Goal: Task Accomplishment & Management: Use online tool/utility

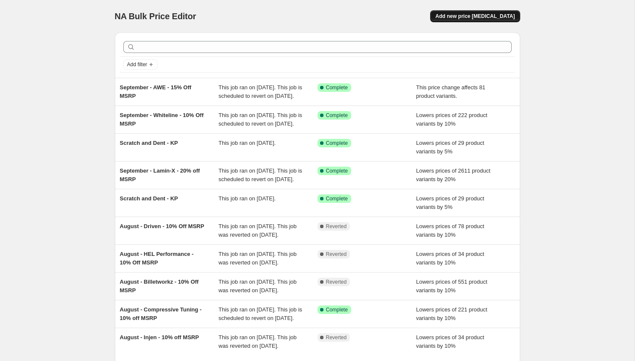
click at [470, 17] on span "Add new price [MEDICAL_DATA]" at bounding box center [474, 16] width 79 height 7
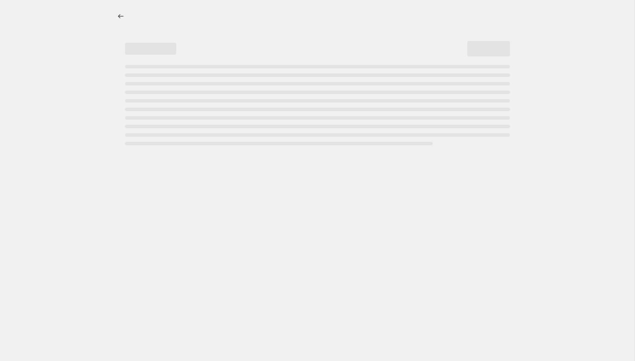
select select "percentage"
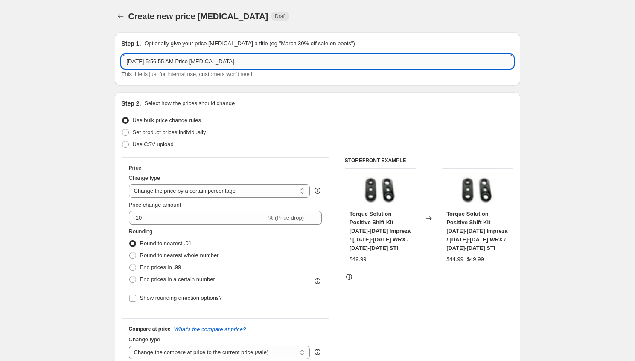
click at [227, 64] on input "Sep 14, 2025, 5:56:55 AM Price change job" at bounding box center [318, 62] width 392 height 14
type input "[PERSON_NAME] Products"
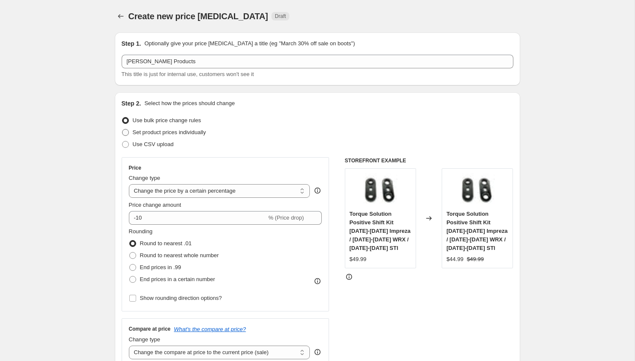
click at [163, 133] on span "Set product prices individually" at bounding box center [169, 132] width 73 height 6
click at [123, 129] on input "Set product prices individually" at bounding box center [122, 129] width 0 height 0
radio input "true"
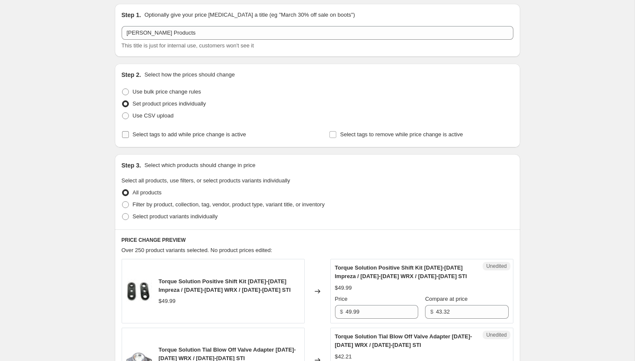
scroll to position [30, 0]
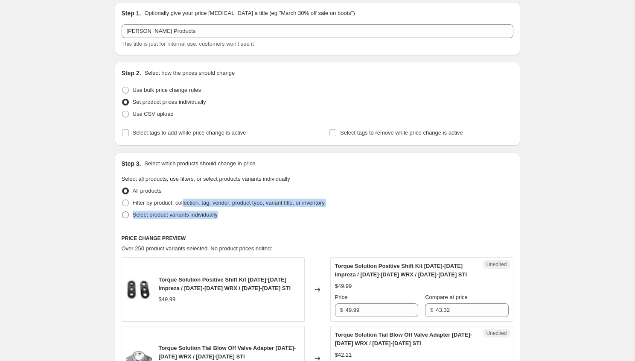
drag, startPoint x: 187, startPoint y: 203, endPoint x: 185, endPoint y: 220, distance: 17.2
click at [185, 220] on ul "All products Filter by product, collection, tag, vendor, product type, variant …" at bounding box center [318, 203] width 392 height 36
click at [185, 220] on label "Select product variants individually" at bounding box center [170, 215] width 96 height 12
click at [123, 212] on input "Select product variants individually" at bounding box center [122, 211] width 0 height 0
radio input "true"
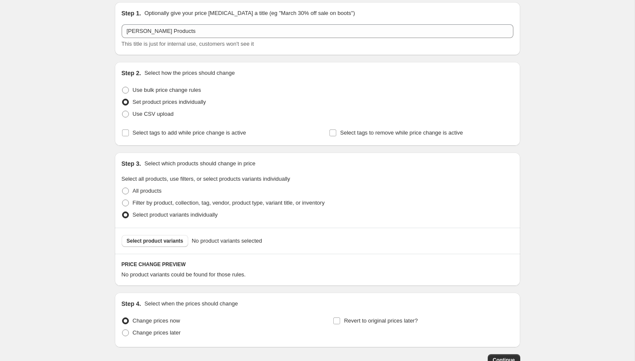
click at [156, 252] on div "Select product variants No product variants selected" at bounding box center [318, 241] width 406 height 26
click at [156, 244] on button "Select product variants" at bounding box center [155, 241] width 67 height 12
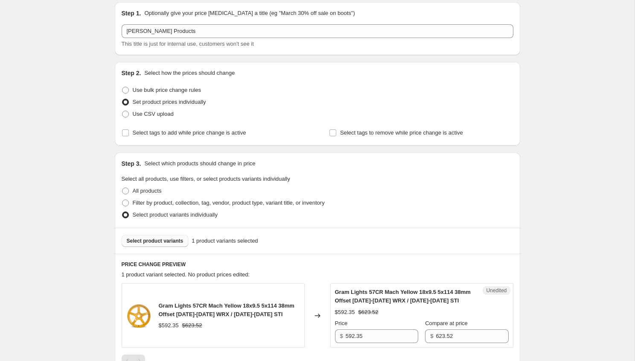
click at [166, 244] on button "Select product variants" at bounding box center [155, 241] width 67 height 12
click at [160, 245] on button "Select product variants" at bounding box center [155, 241] width 67 height 12
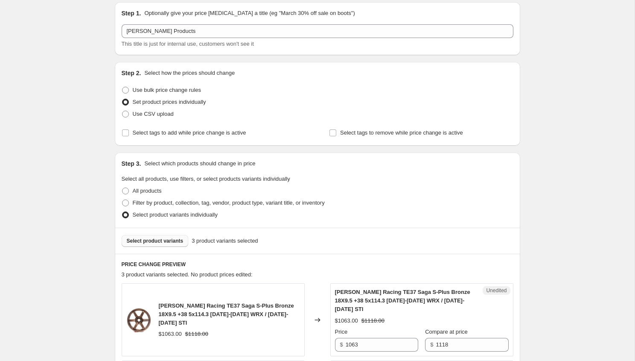
click at [157, 240] on span "Select product variants" at bounding box center [155, 240] width 57 height 7
click at [155, 236] on button "Select product variants" at bounding box center [155, 241] width 67 height 12
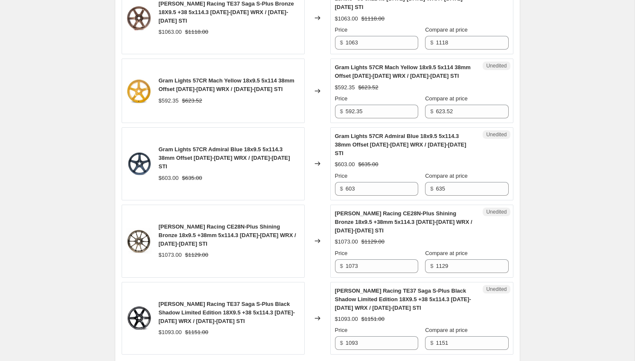
scroll to position [338, 0]
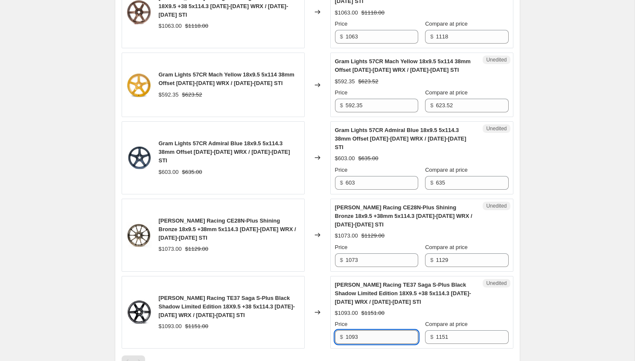
click at [384, 330] on input "1093" at bounding box center [382, 337] width 73 height 14
paste input "$1,035.90"
click at [367, 330] on input "1093" at bounding box center [382, 337] width 73 height 14
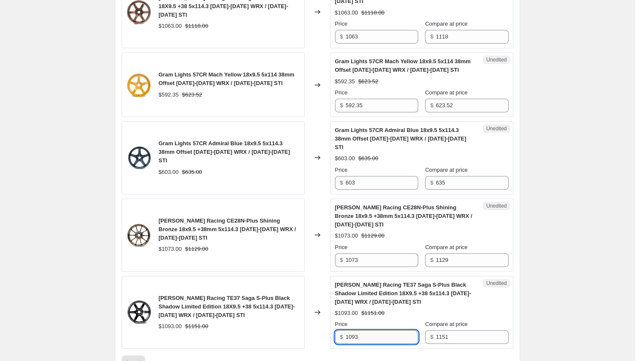
paste input "$1,035.90"
type input "1035.90"
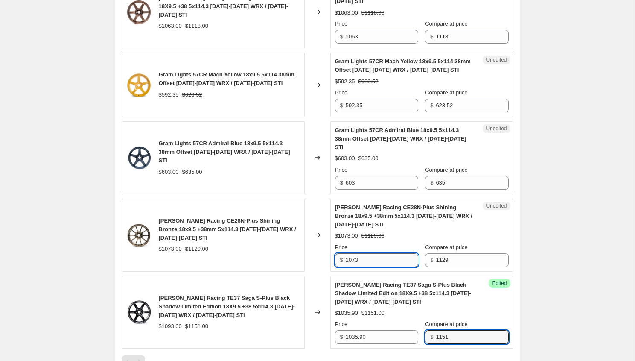
click at [370, 253] on input "1073" at bounding box center [382, 260] width 73 height 14
type input "1016"
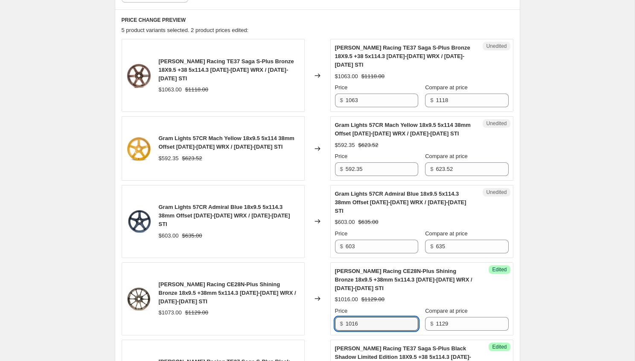
scroll to position [266, 0]
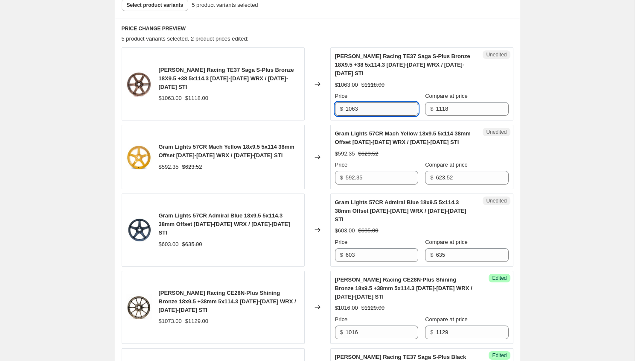
click at [376, 102] on input "1063" at bounding box center [382, 109] width 73 height 14
type input "1006.20"
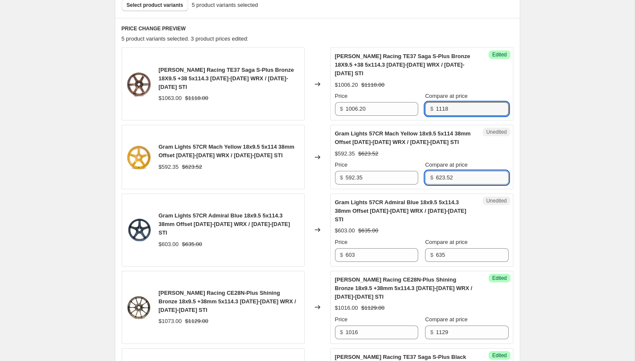
click at [448, 171] on input "623.52" at bounding box center [472, 178] width 73 height 14
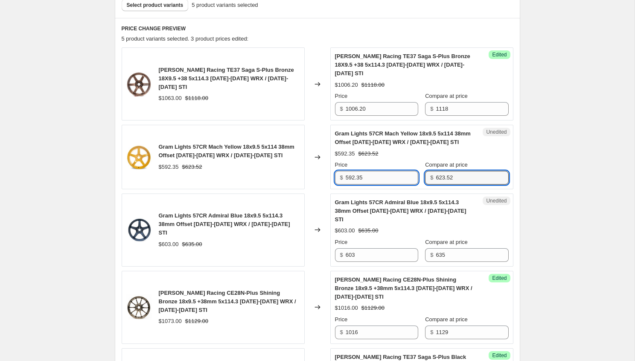
click at [378, 172] on input "592.35" at bounding box center [382, 178] width 73 height 14
type input "374.11"
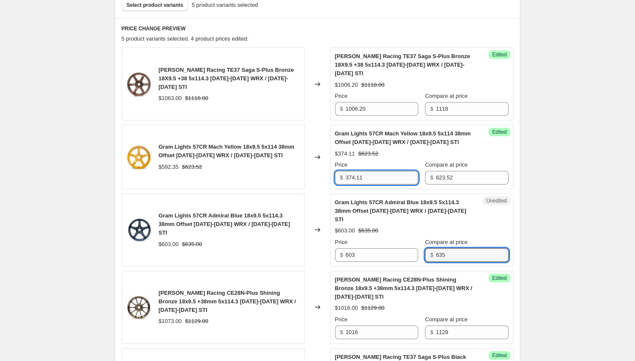
click at [382, 171] on input "374.11" at bounding box center [382, 178] width 73 height 14
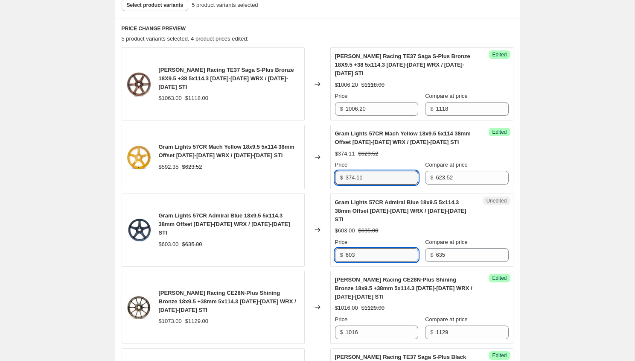
click at [374, 248] on input "603" at bounding box center [382, 255] width 73 height 14
paste input "374.11"
type input "374.11"
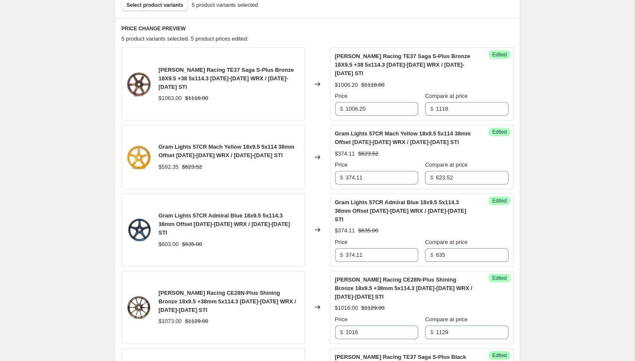
click at [38, 171] on div "Create new price change job. This page is ready Create new price change job Dra…" at bounding box center [317, 156] width 635 height 844
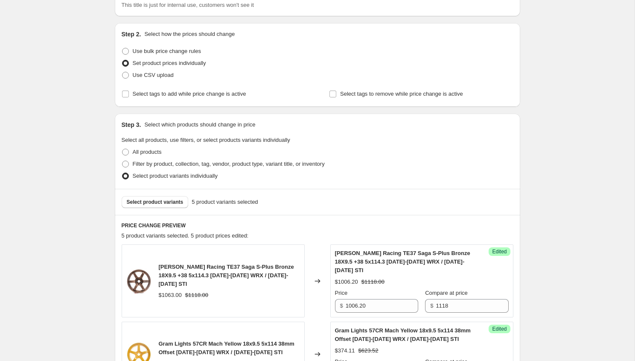
scroll to position [0, 0]
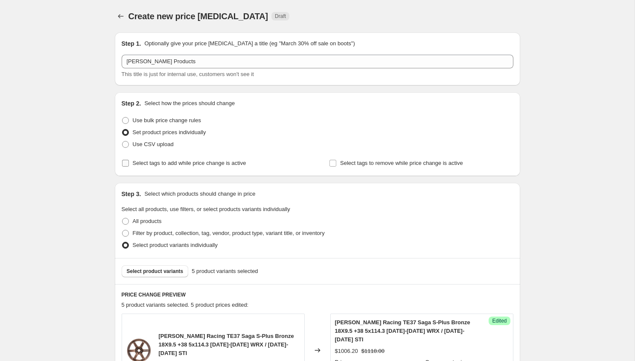
click at [161, 167] on span "Select tags to add while price change is active" at bounding box center [190, 163] width 114 height 9
click at [129, 166] on input "Select tags to add while price change is active" at bounding box center [125, 163] width 7 height 7
checkbox input "true"
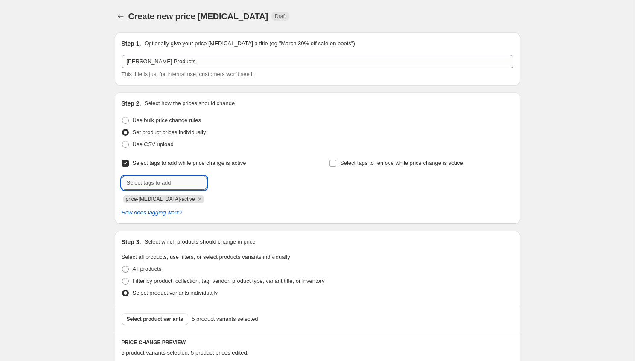
click at [155, 185] on input "text" at bounding box center [164, 183] width 85 height 14
click at [196, 201] on icon "Remove price-change-job-active" at bounding box center [200, 199] width 8 height 8
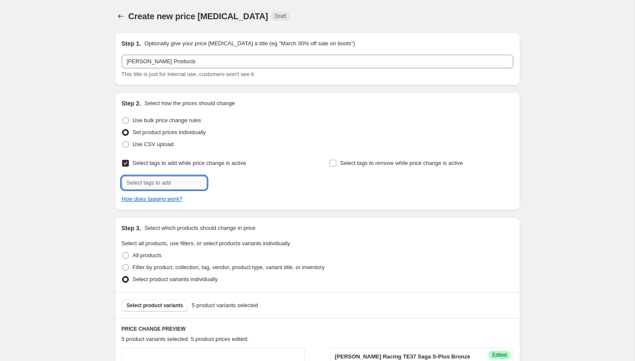
click at [166, 186] on input "text" at bounding box center [164, 183] width 85 height 14
type input "boxerfest-wheel"
click at [234, 178] on button "Add boxerfest-wh..." at bounding box center [238, 182] width 58 height 12
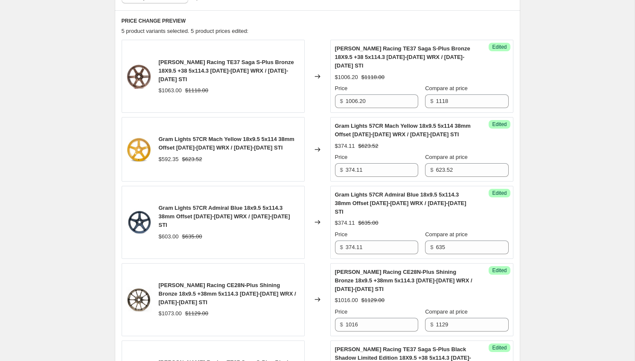
scroll to position [506, 0]
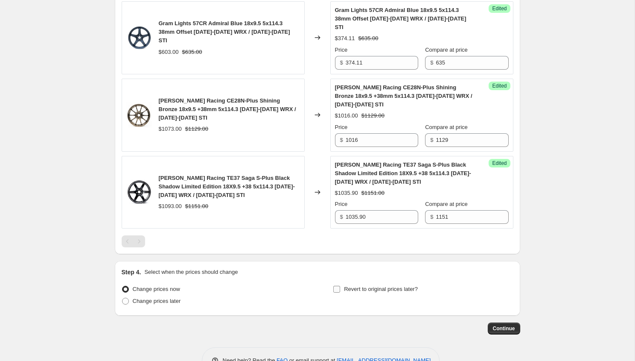
click at [338, 286] on input "Revert to original prices later?" at bounding box center [336, 289] width 7 height 7
checkbox input "true"
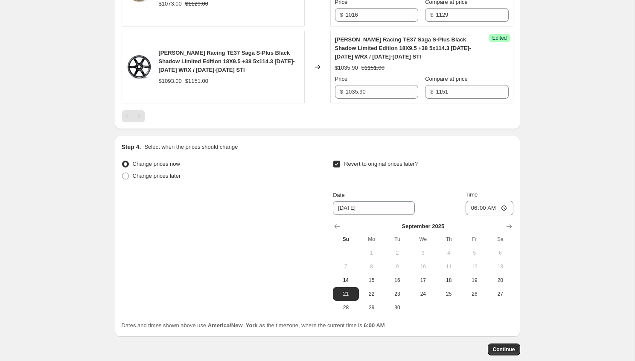
scroll to position [645, 0]
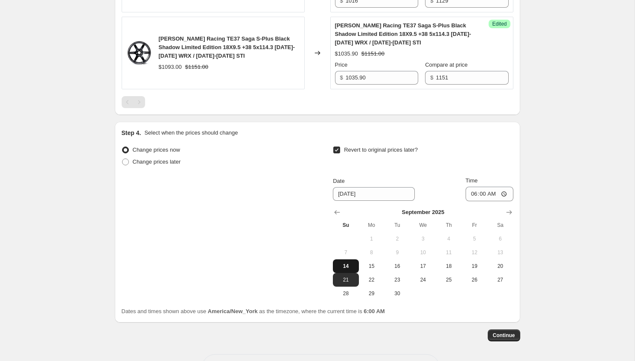
click at [344, 259] on button "14" at bounding box center [346, 266] width 26 height 14
click at [371, 263] on span "15" at bounding box center [371, 266] width 19 height 7
type input "9/15/2025"
click at [470, 187] on input "06:00" at bounding box center [490, 194] width 48 height 15
type input "23:59"
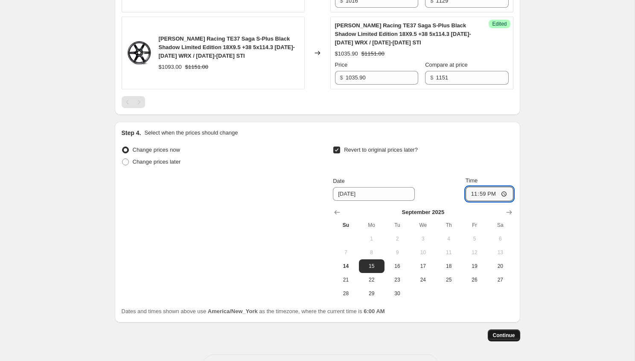
click at [507, 332] on span "Continue" at bounding box center [504, 335] width 22 height 7
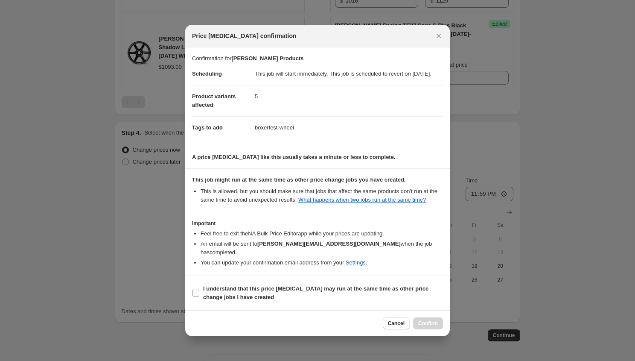
click at [236, 295] on b "I understand that this price change job may run at the same time as other price…" at bounding box center [315, 292] width 225 height 15
click at [199, 295] on input "I understand that this price change job may run at the same time as other price…" at bounding box center [196, 292] width 7 height 7
checkbox input "true"
click at [431, 327] on span "Confirm" at bounding box center [428, 323] width 20 height 7
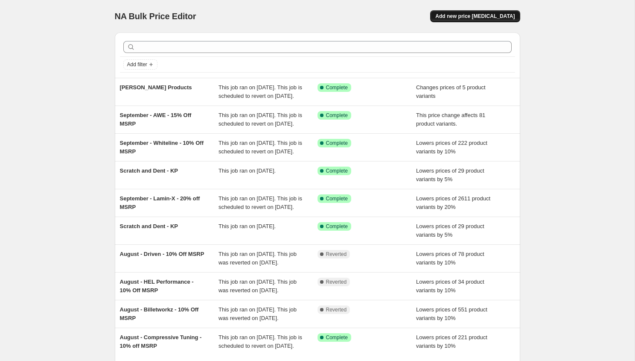
click at [481, 14] on span "Add new price [MEDICAL_DATA]" at bounding box center [474, 16] width 79 height 7
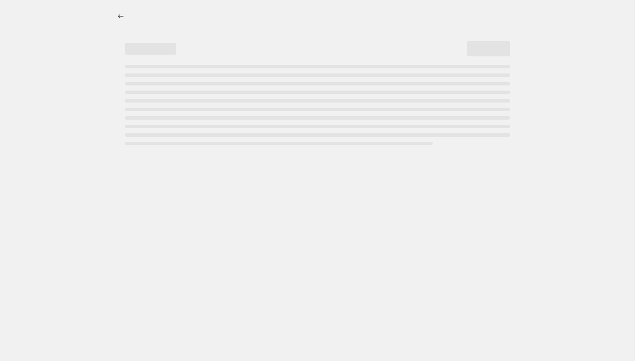
select select "percentage"
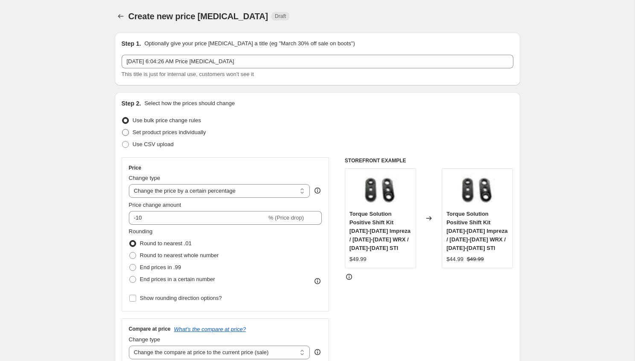
click at [163, 137] on label "Set product prices individually" at bounding box center [164, 132] width 85 height 12
click at [123, 129] on input "Set product prices individually" at bounding box center [122, 129] width 0 height 0
radio input "true"
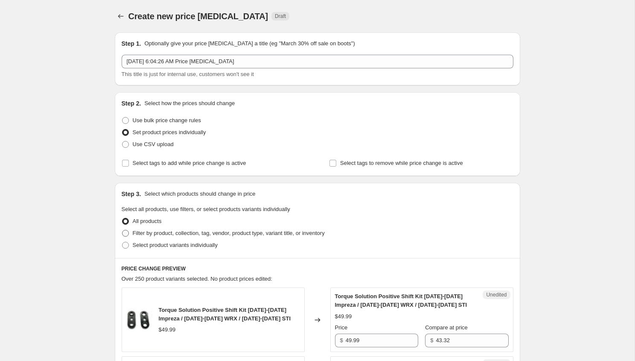
click at [169, 236] on span "Filter by product, collection, tag, vendor, product type, variant title, or inv…" at bounding box center [229, 233] width 192 height 6
click at [123, 230] on input "Filter by product, collection, tag, vendor, product type, variant title, or inv…" at bounding box center [122, 230] width 0 height 0
radio input "true"
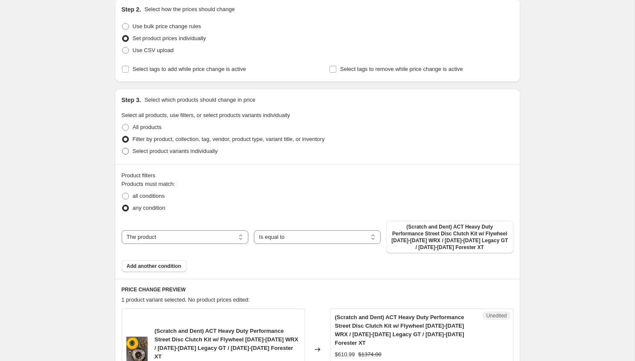
scroll to position [122, 0]
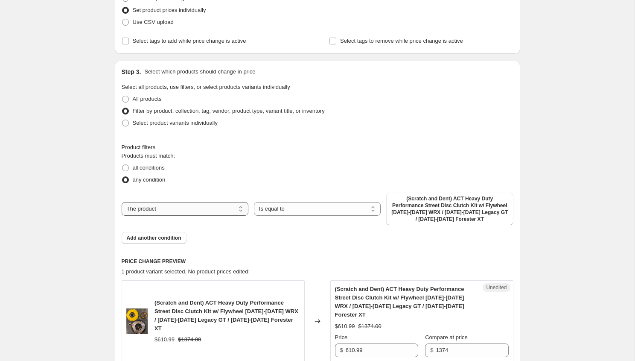
click at [211, 213] on select "The product The product's collection The product's tag The product's vendor The…" at bounding box center [185, 209] width 127 height 14
select select "tag"
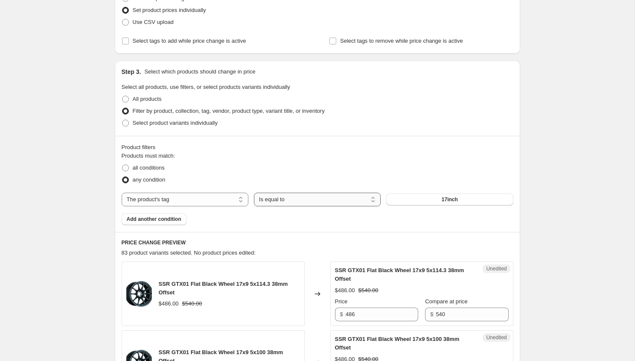
click at [305, 204] on select "Is equal to Is not equal to" at bounding box center [317, 200] width 127 height 14
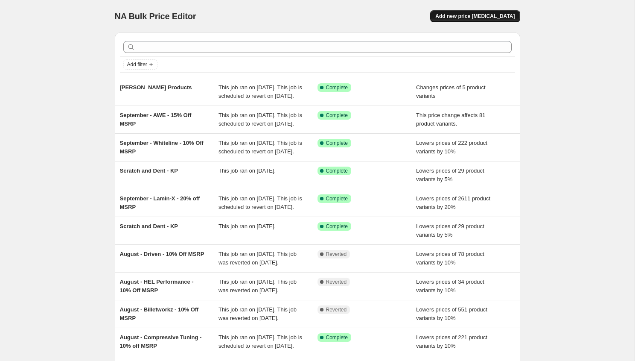
click at [488, 16] on span "Add new price [MEDICAL_DATA]" at bounding box center [474, 16] width 79 height 7
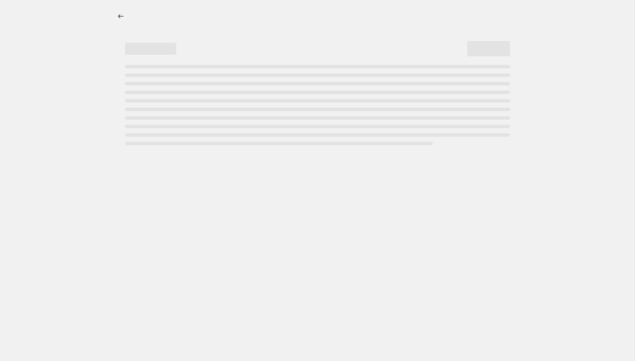
select select "percentage"
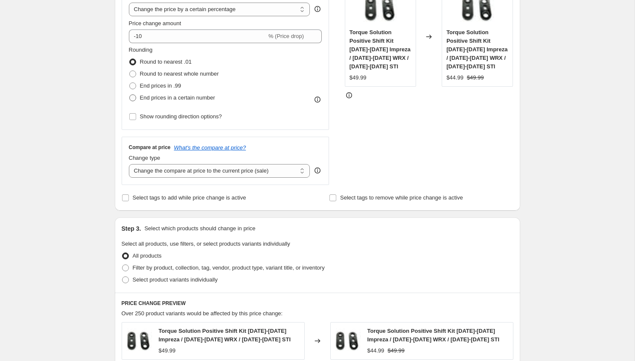
scroll to position [261, 0]
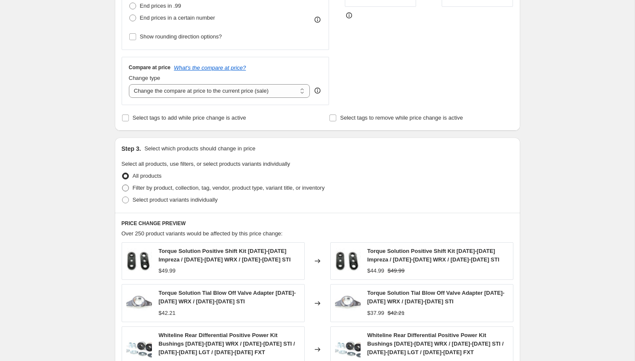
click at [165, 187] on span "Filter by product, collection, tag, vendor, product type, variant title, or inv…" at bounding box center [229, 187] width 192 height 6
click at [123, 185] on input "Filter by product, collection, tag, vendor, product type, variant title, or inv…" at bounding box center [122, 184] width 0 height 0
radio input "true"
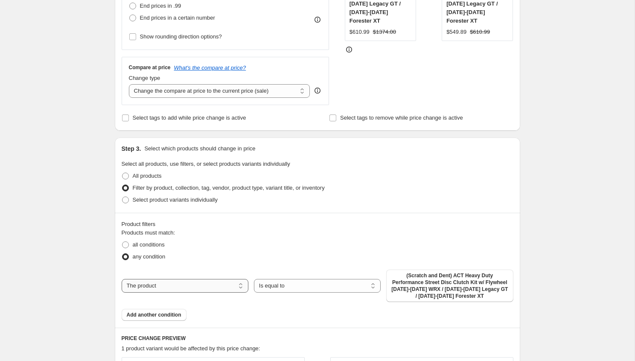
click at [191, 288] on select "The product The product's collection The product's tag The product's vendor The…" at bounding box center [185, 286] width 127 height 14
select select "vendor"
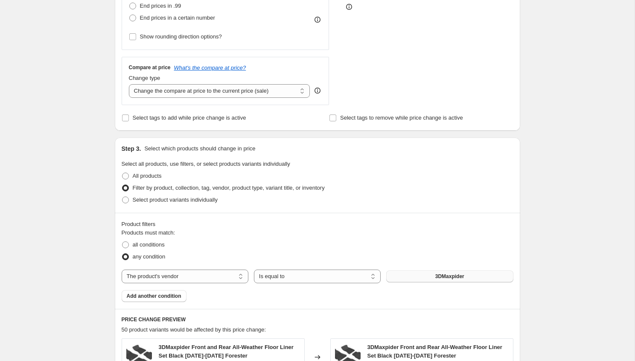
click at [444, 276] on span "3DMaxpider" at bounding box center [449, 276] width 29 height 7
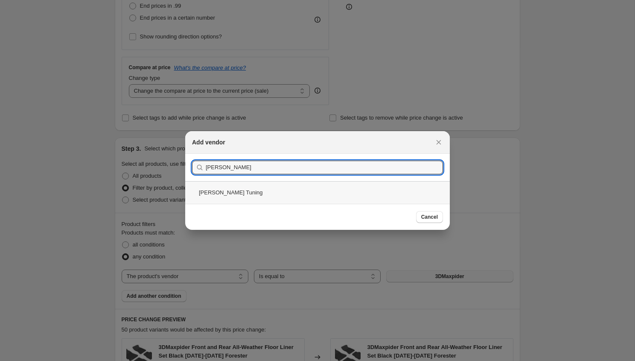
type input "cobb"
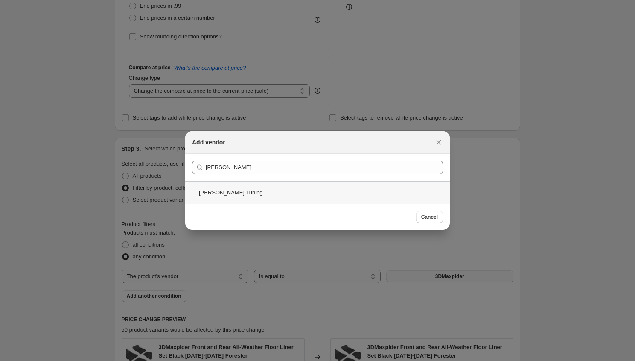
click at [234, 188] on div "COBB Tuning" at bounding box center [317, 192] width 265 height 23
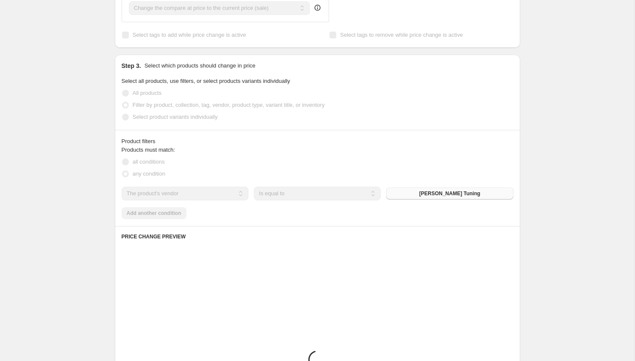
scroll to position [360, 0]
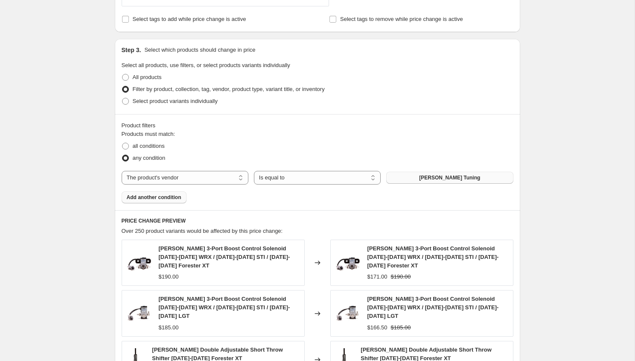
click at [157, 198] on span "Add another condition" at bounding box center [154, 197] width 55 height 7
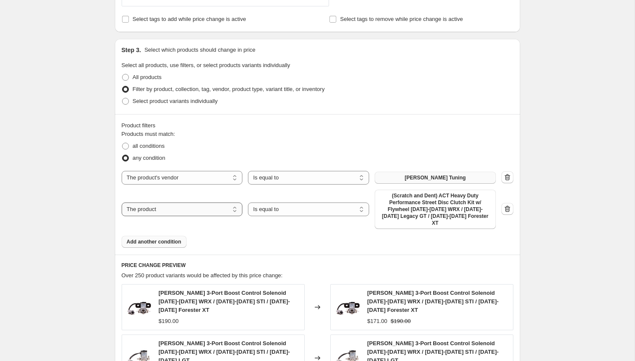
click at [161, 210] on select "The product The product's collection The product's tag The product's vendor The…" at bounding box center [182, 209] width 121 height 14
select select "tag"
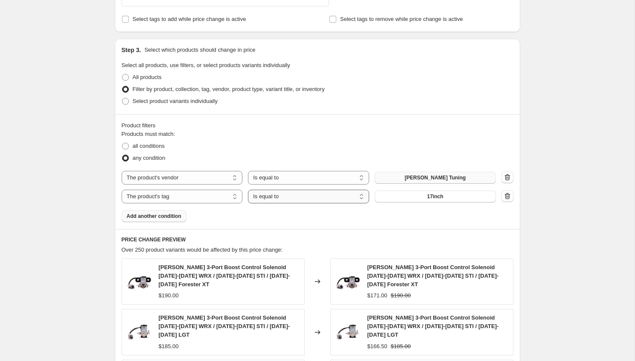
click at [306, 203] on select "Is equal to Is not equal to" at bounding box center [308, 197] width 121 height 14
click at [248, 190] on select "Is equal to Is not equal to" at bounding box center [308, 197] width 121 height 14
click at [382, 198] on button "17inch" at bounding box center [435, 196] width 121 height 12
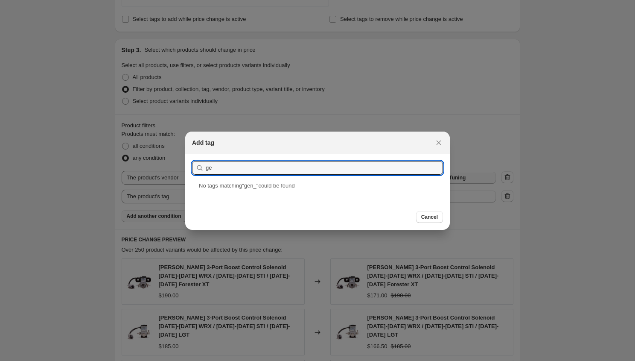
type input "g"
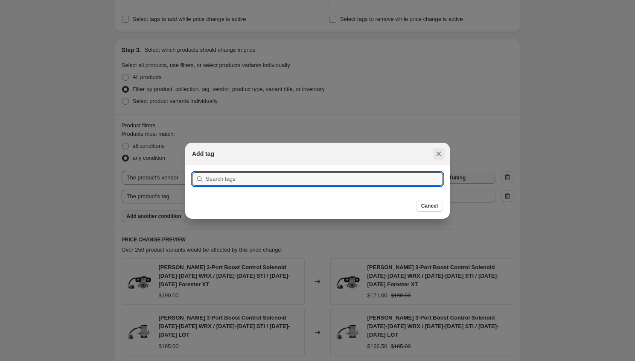
click at [439, 156] on icon "Close" at bounding box center [439, 153] width 9 height 9
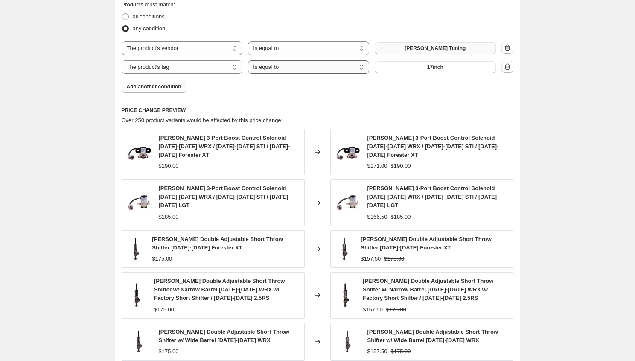
scroll to position [630, 0]
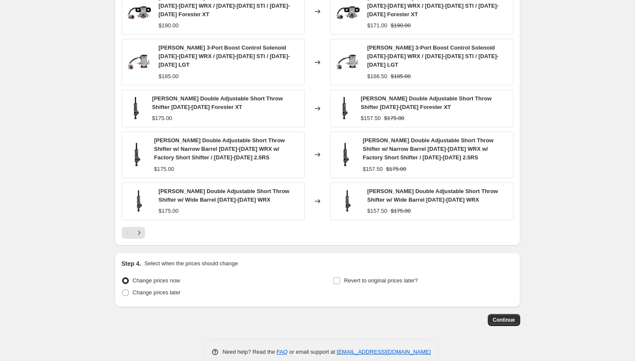
click at [132, 227] on div "Pagination" at bounding box center [128, 233] width 12 height 12
click at [138, 231] on icon "Next" at bounding box center [139, 233] width 2 height 4
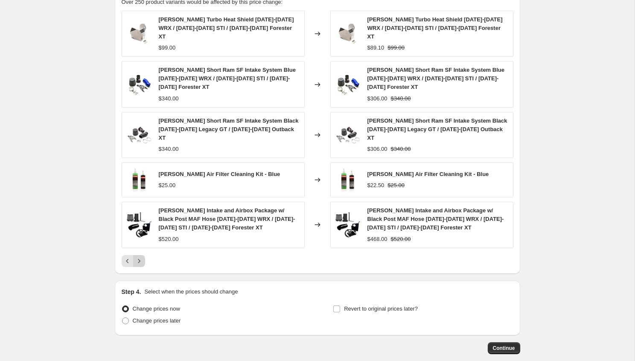
scroll to position [627, 0]
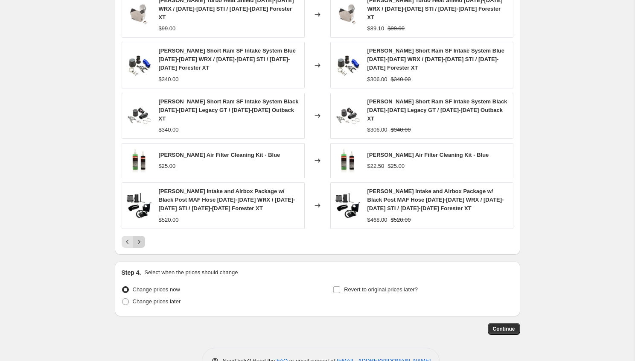
click at [138, 239] on icon "Next" at bounding box center [139, 241] width 2 height 4
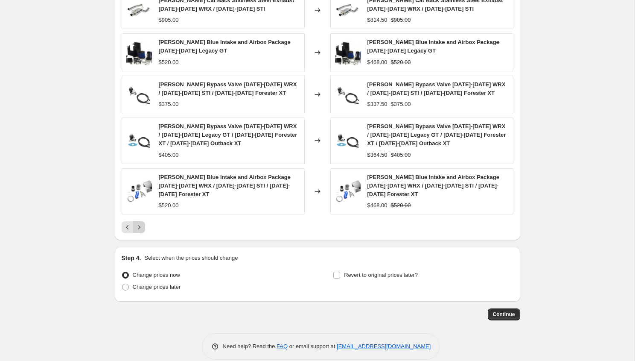
click at [138, 217] on div "COBB Cat Back Stainless Steel Exhaust 2002-2007 WRX / 2004-2007 STI $905.00 Cha…" at bounding box center [318, 112] width 392 height 242
click at [140, 225] on icon "Next" at bounding box center [139, 227] width 9 height 9
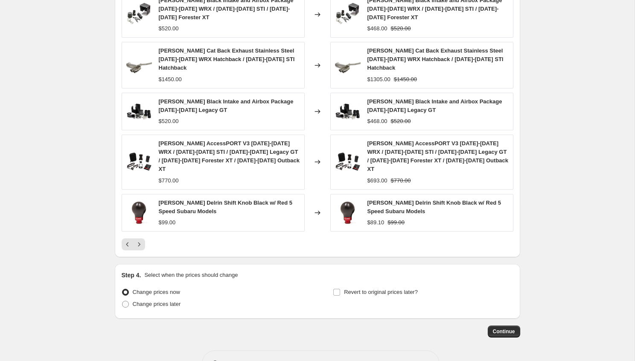
click at [140, 219] on div "COBB SF Black Intake and Airbox Package 2008-2014 WRX / 2008-2014 STI / 2009-20…" at bounding box center [318, 120] width 392 height 259
click at [140, 240] on icon "Next" at bounding box center [139, 244] width 9 height 9
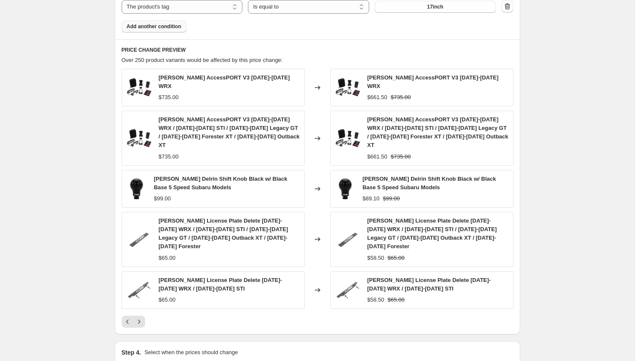
scroll to position [506, 0]
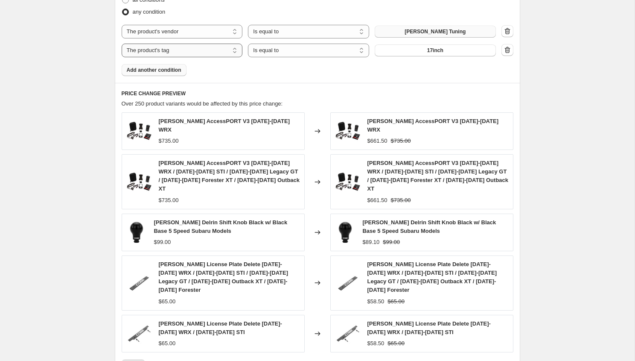
click at [210, 46] on select "The product The product's collection The product's tag The product's vendor The…" at bounding box center [182, 51] width 121 height 14
select select "product"
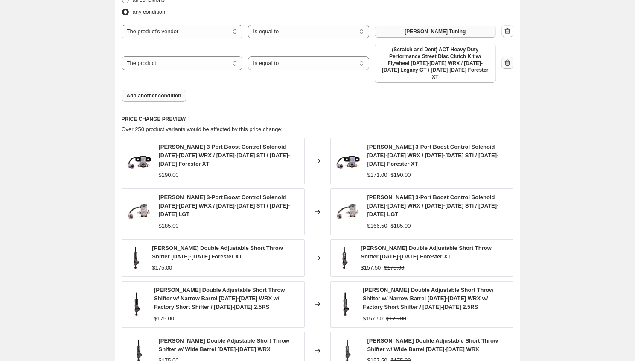
click at [507, 59] on icon "button" at bounding box center [508, 62] width 6 height 6
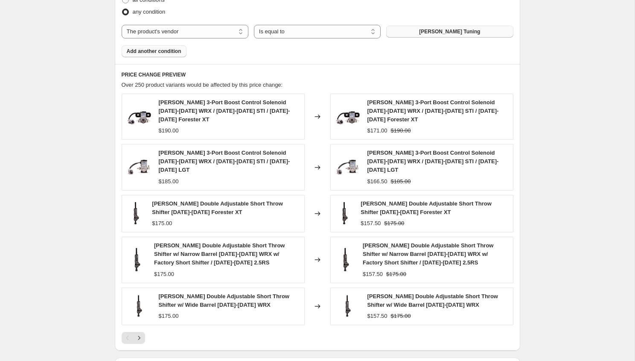
click at [164, 50] on span "Add another condition" at bounding box center [154, 51] width 55 height 7
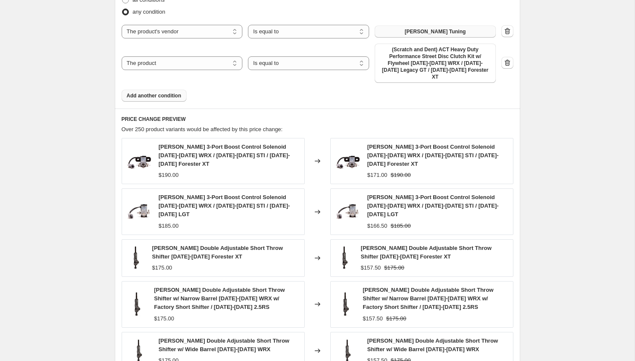
click at [270, 66] on div "The product The product's collection The product's tag The product's vendor The…" at bounding box center [309, 63] width 374 height 39
click at [273, 56] on select "Is equal to Is not equal to" at bounding box center [308, 63] width 121 height 14
click at [164, 63] on select "The product The product's collection The product's tag The product's vendor The…" at bounding box center [182, 63] width 121 height 14
select select "tag"
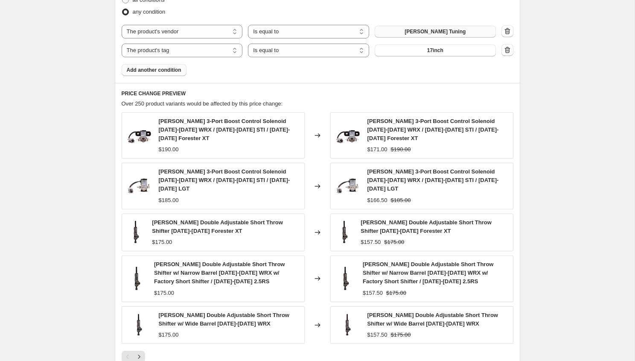
click at [356, 83] on div "PRICE CHANGE PREVIEW Over 250 product variants would be affected by this price …" at bounding box center [318, 226] width 406 height 286
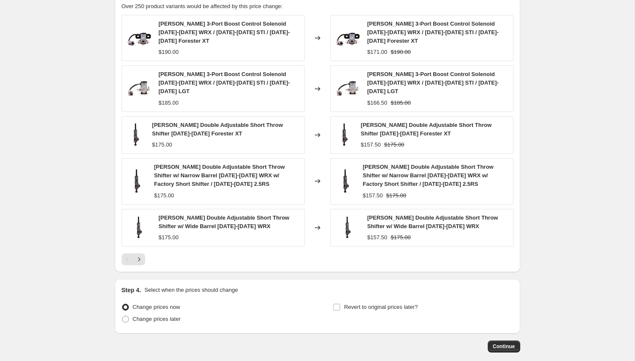
scroll to position [630, 0]
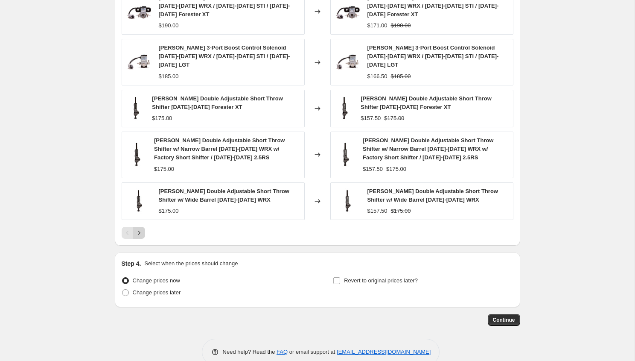
click at [134, 227] on button "Next" at bounding box center [139, 233] width 12 height 12
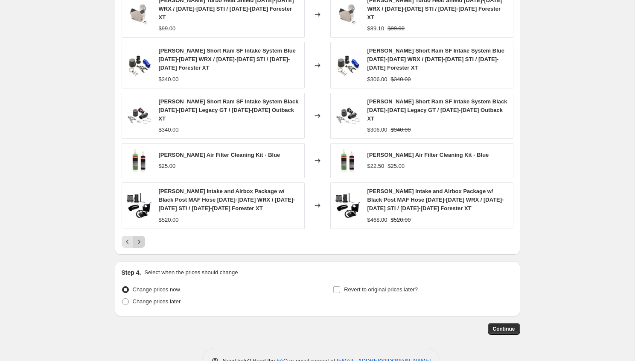
click at [139, 236] on button "Next" at bounding box center [139, 242] width 12 height 12
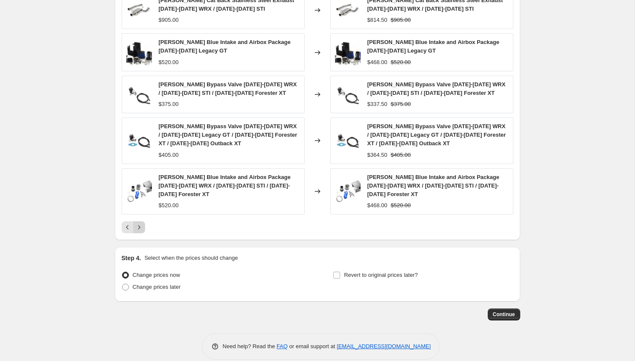
click at [140, 221] on button "Next" at bounding box center [139, 227] width 12 height 12
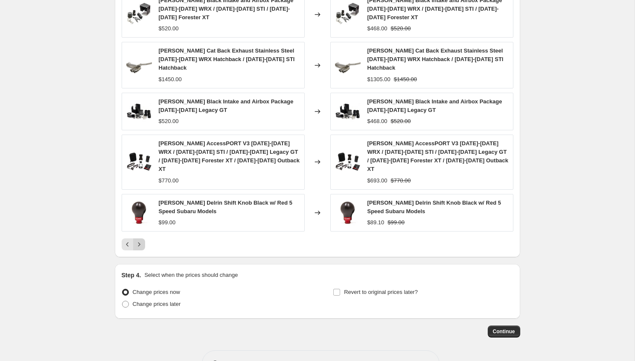
click at [140, 238] on button "Next" at bounding box center [139, 244] width 12 height 12
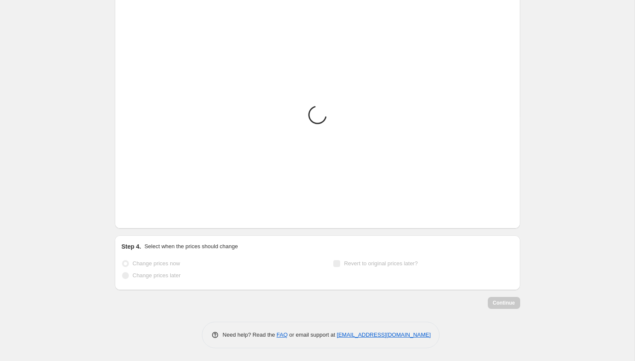
click at [140, 221] on button "Next" at bounding box center [139, 216] width 12 height 12
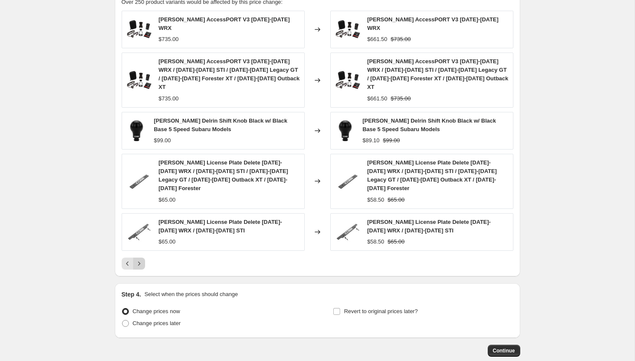
click at [140, 221] on img at bounding box center [139, 232] width 26 height 26
click at [143, 221] on img at bounding box center [139, 232] width 26 height 26
click at [136, 231] on div "COBB License Plate Delete 2002-2005 WRX / 2004-2005 STI $65.00" at bounding box center [213, 232] width 183 height 38
click at [136, 237] on div "COBB AccessPORT V3 2002-2005 WRX $735.00 Changed to COBB AccessPORT V3 2002-200…" at bounding box center [318, 140] width 392 height 259
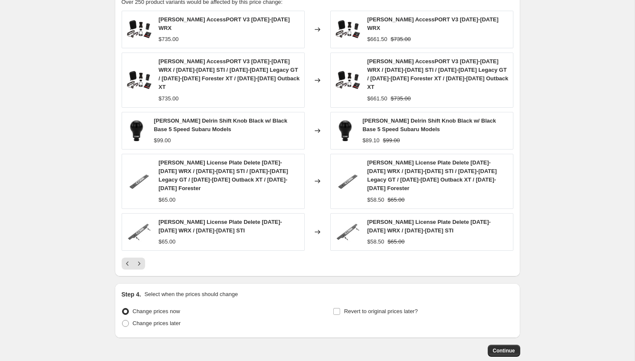
click at [136, 249] on div "PRICE CHANGE PREVIEW Over 250 product variants would be affected by this price …" at bounding box center [318, 128] width 406 height 295
click at [140, 259] on icon "Next" at bounding box center [139, 263] width 9 height 9
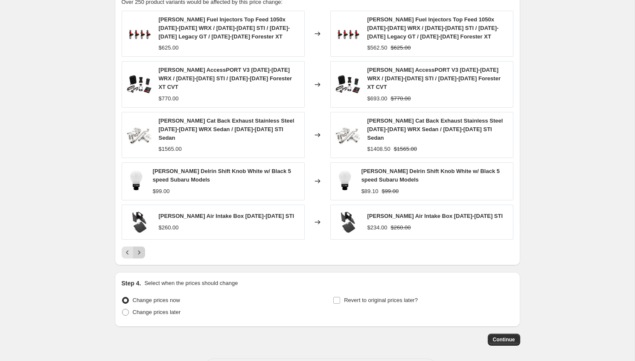
click at [137, 248] on icon "Next" at bounding box center [139, 252] width 9 height 9
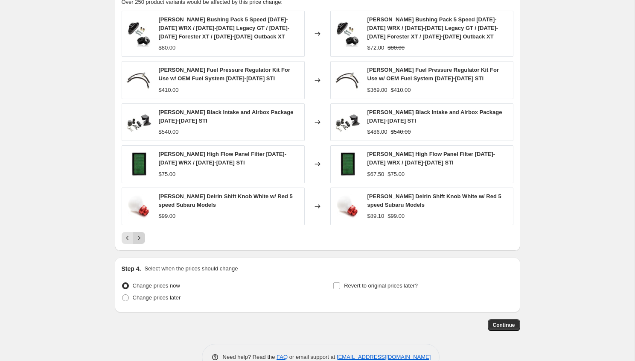
click at [137, 236] on icon "Next" at bounding box center [139, 238] width 9 height 9
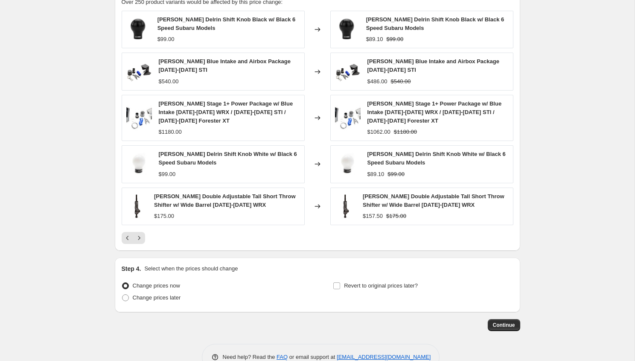
click at [137, 236] on icon "Next" at bounding box center [139, 238] width 9 height 9
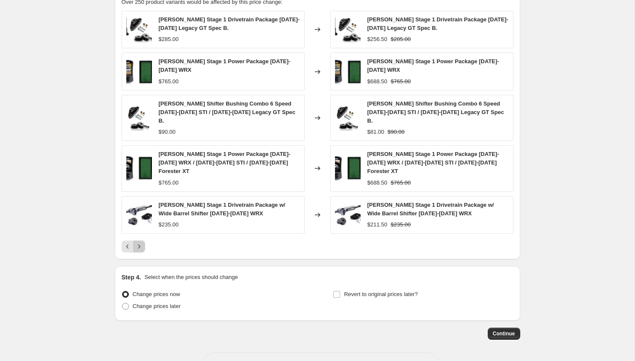
click at [141, 242] on icon "Next" at bounding box center [139, 246] width 9 height 9
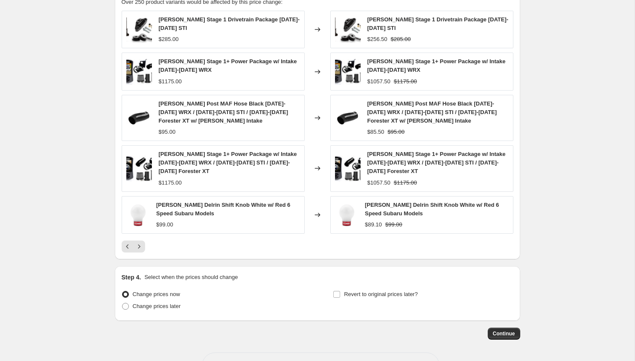
click at [141, 225] on div "COBB Delrin Shift Knob White w/ Red 6 Speed Subaru Models $99.00" at bounding box center [213, 215] width 183 height 38
